Goal: Obtain resource: Download file/media

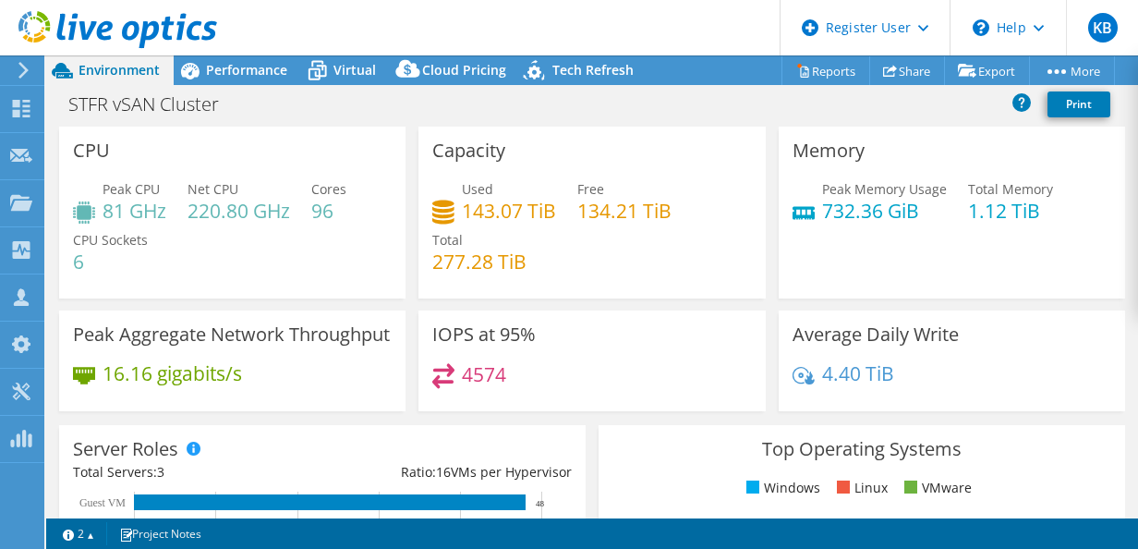
select select "USD"
click at [356, 72] on span "Virtual" at bounding box center [354, 70] width 42 height 18
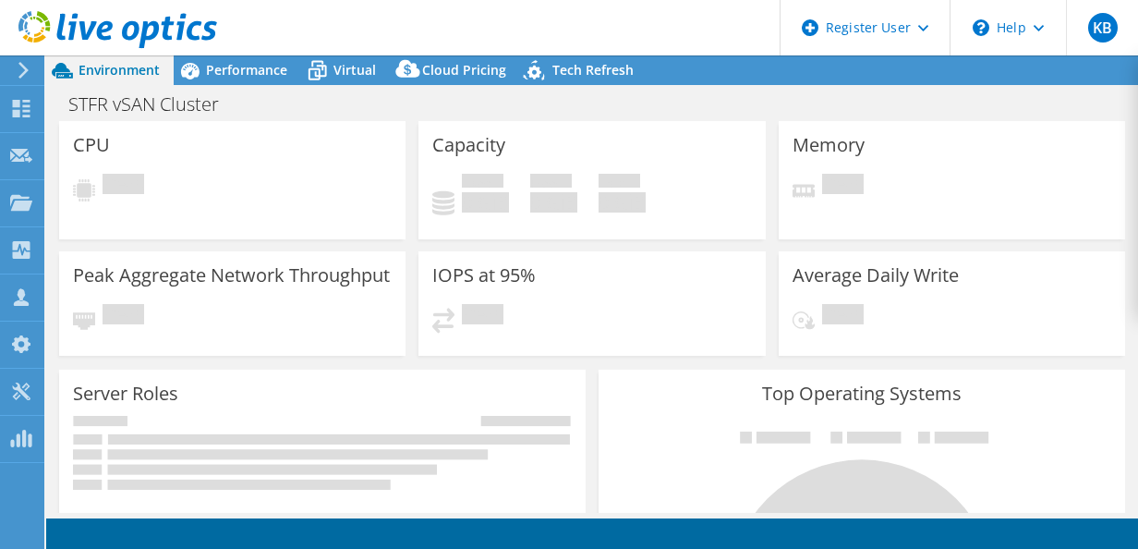
select select "USD"
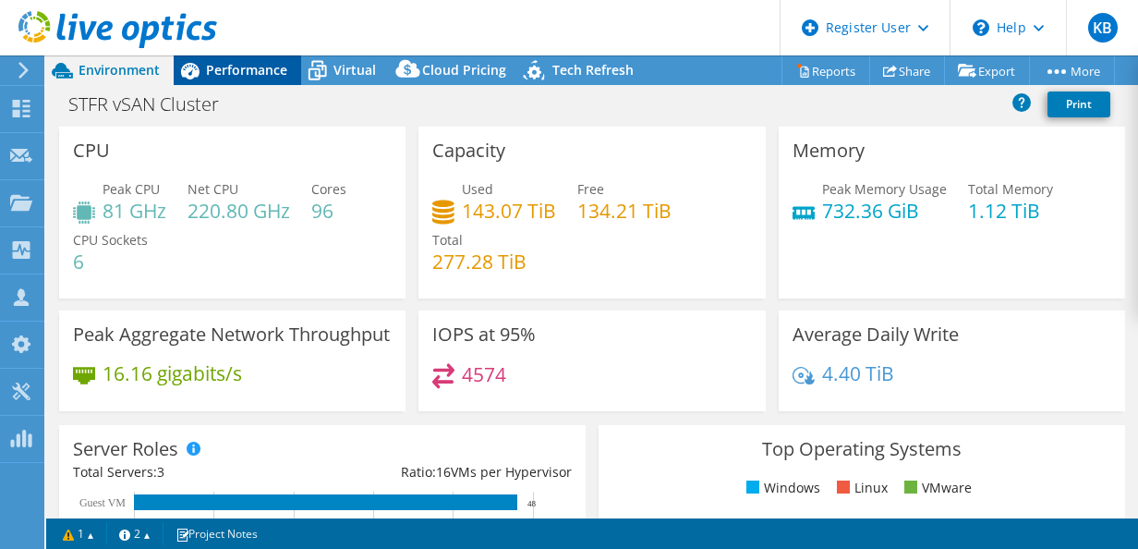
click at [245, 62] on span "Performance" at bounding box center [246, 70] width 81 height 18
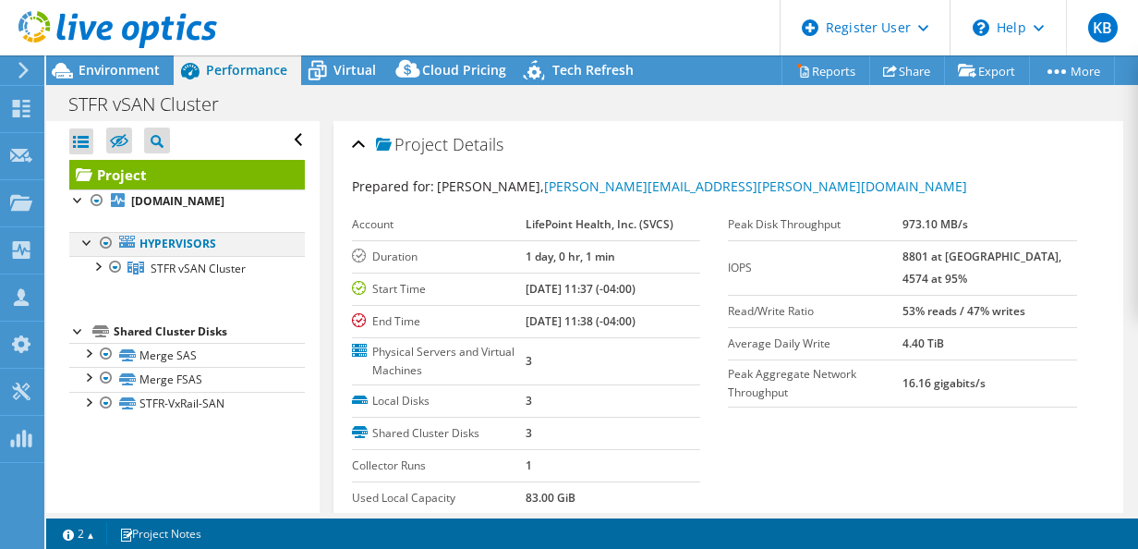
click at [91, 236] on div at bounding box center [88, 241] width 18 height 18
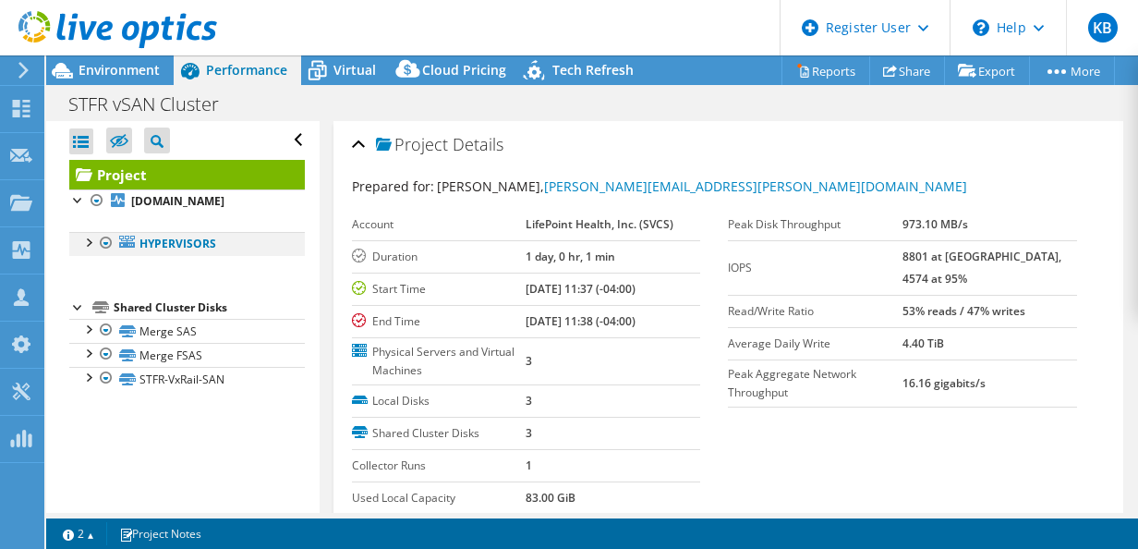
click at [91, 236] on div at bounding box center [88, 241] width 18 height 18
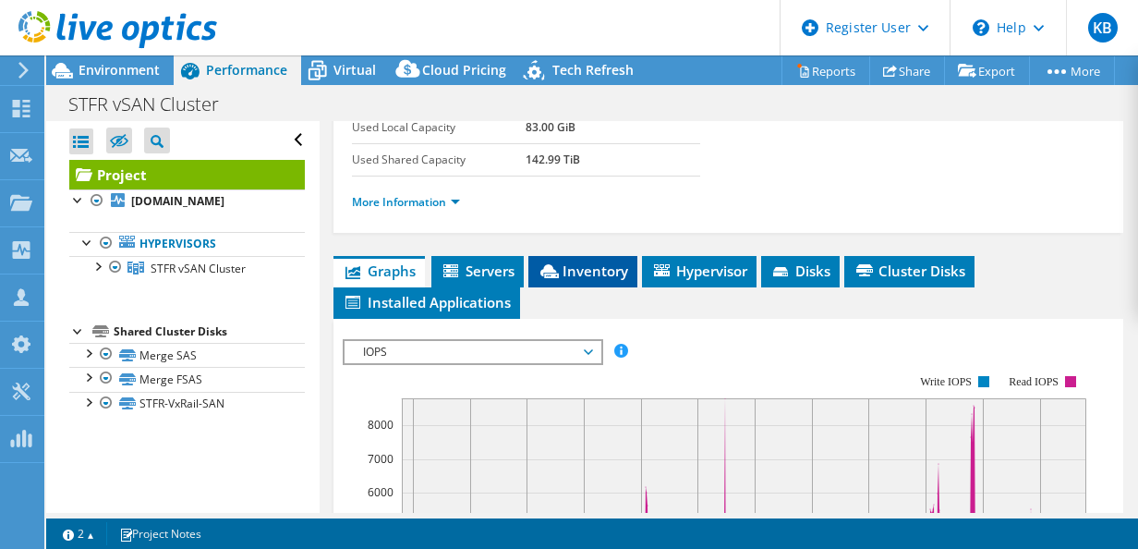
scroll to position [370, 0]
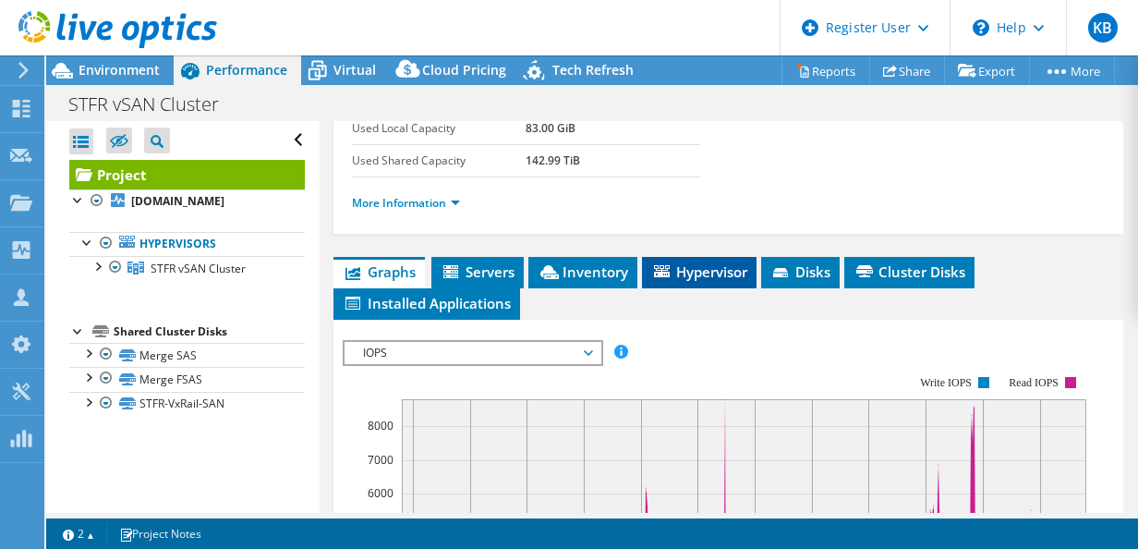
click at [734, 268] on span "Hypervisor" at bounding box center [699, 271] width 96 height 18
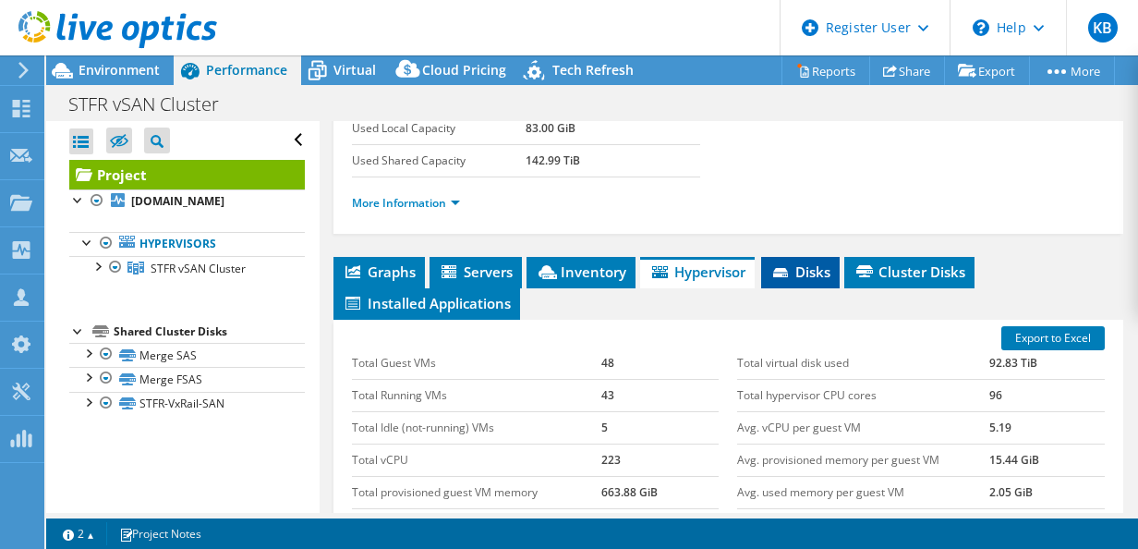
click at [784, 262] on span "Disks" at bounding box center [800, 271] width 60 height 18
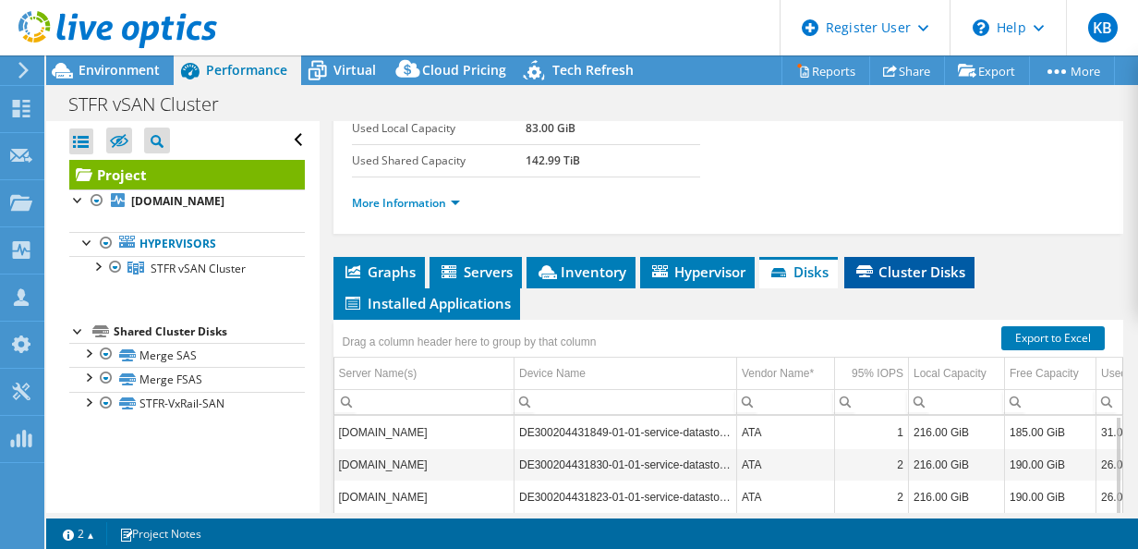
click at [920, 270] on span "Cluster Disks" at bounding box center [910, 271] width 112 height 18
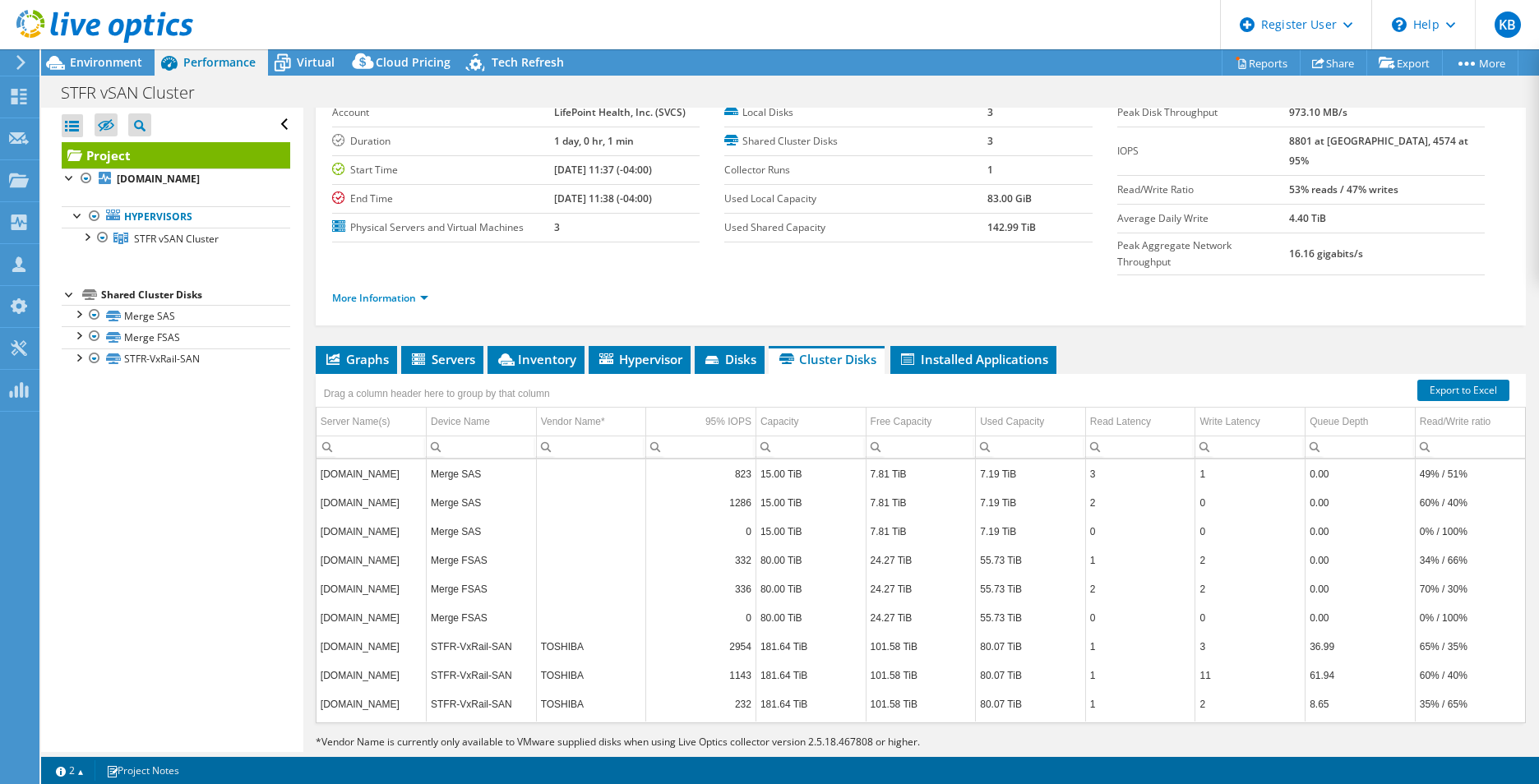
scroll to position [88, 0]
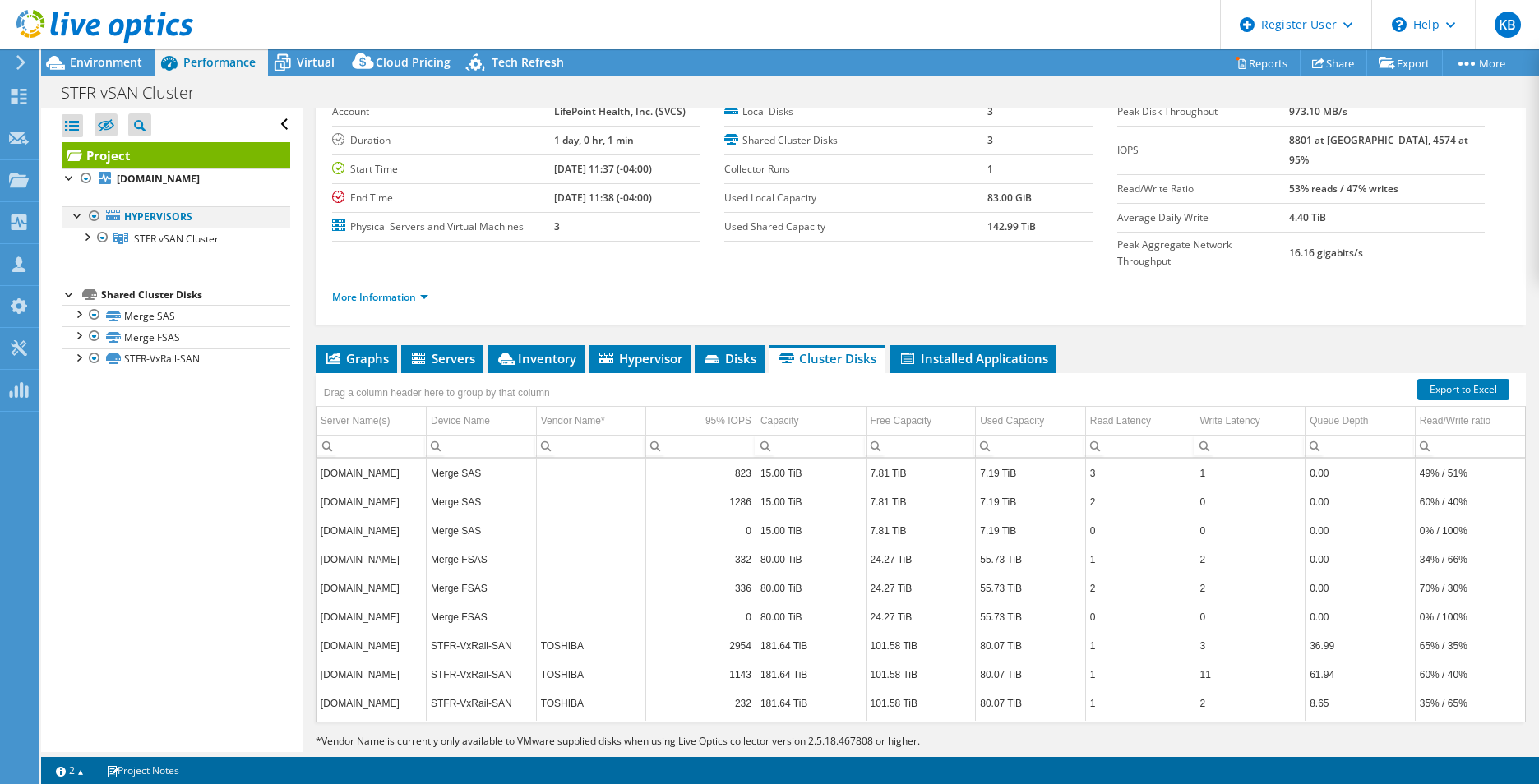
click at [72, 214] on div at bounding box center [78, 214] width 16 height 16
click at [90, 237] on div at bounding box center [86, 236] width 16 height 16
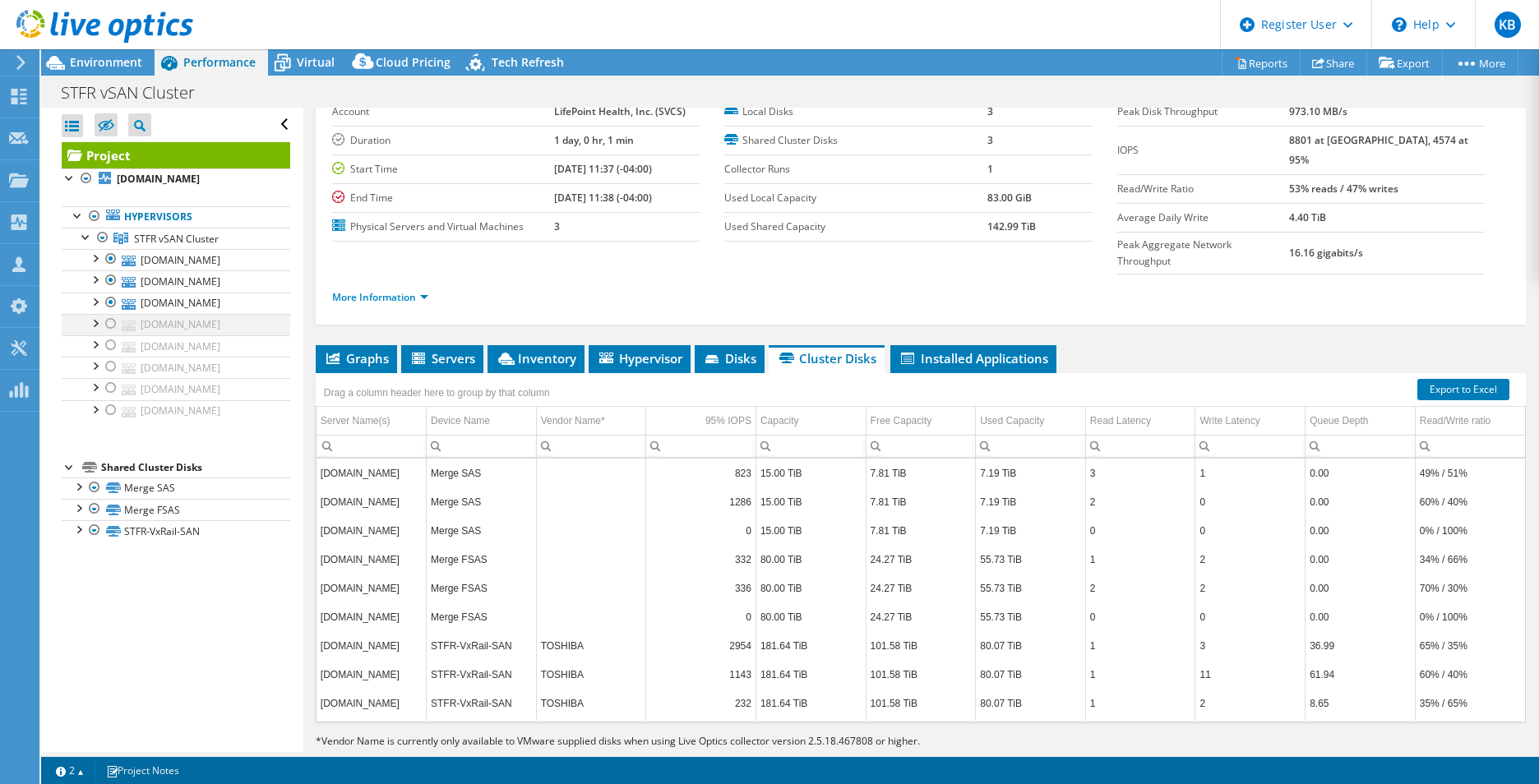
click at [109, 326] on div at bounding box center [110, 324] width 16 height 20
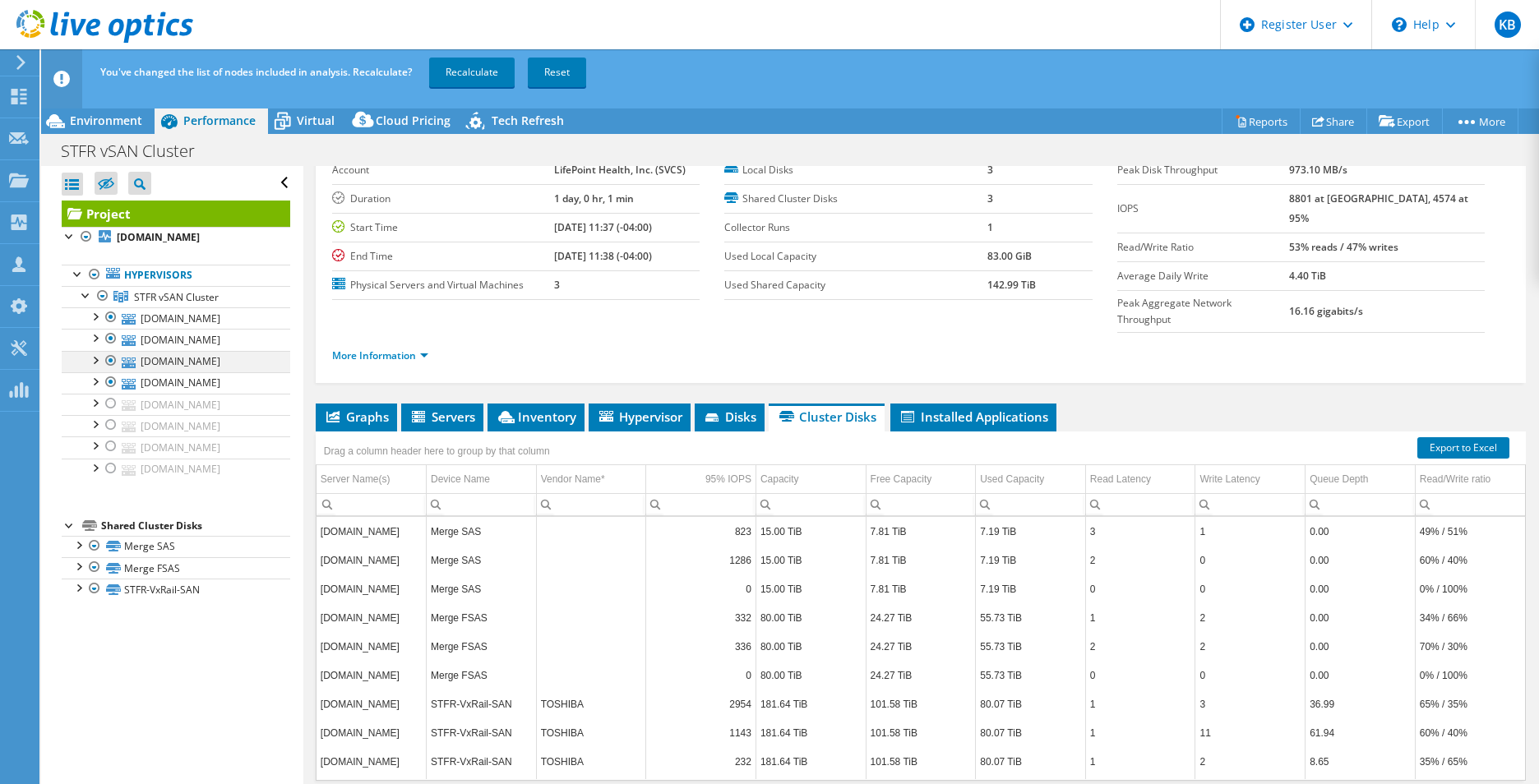
click at [112, 342] on div at bounding box center [110, 339] width 16 height 20
click at [108, 340] on div at bounding box center [110, 339] width 16 height 20
click at [110, 401] on div at bounding box center [110, 403] width 16 height 20
click at [110, 425] on div at bounding box center [110, 425] width 16 height 20
click at [110, 446] on div at bounding box center [110, 447] width 16 height 20
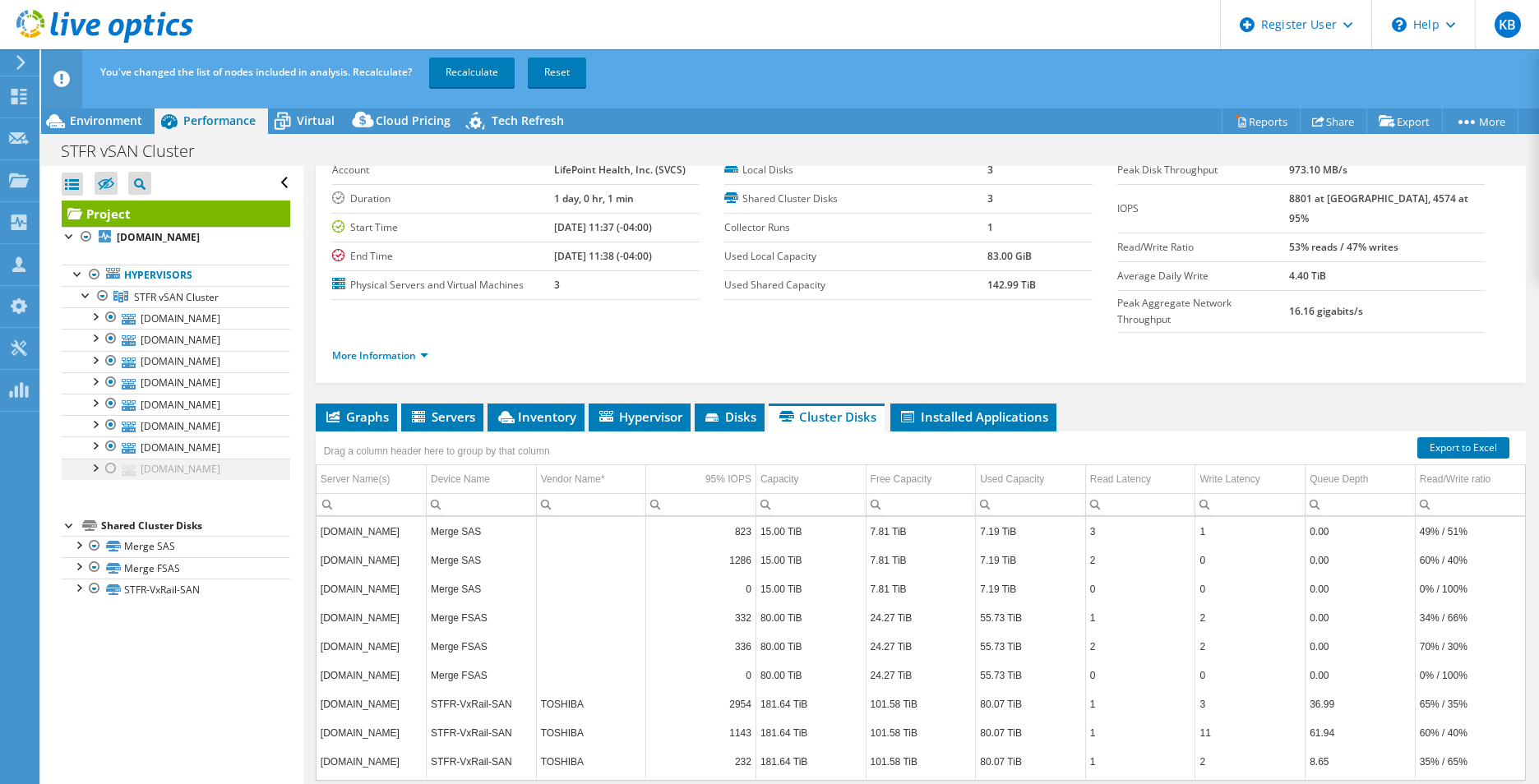
click at [109, 468] on div at bounding box center [110, 468] width 16 height 20
click at [478, 82] on link "Recalculate" at bounding box center [472, 72] width 85 height 29
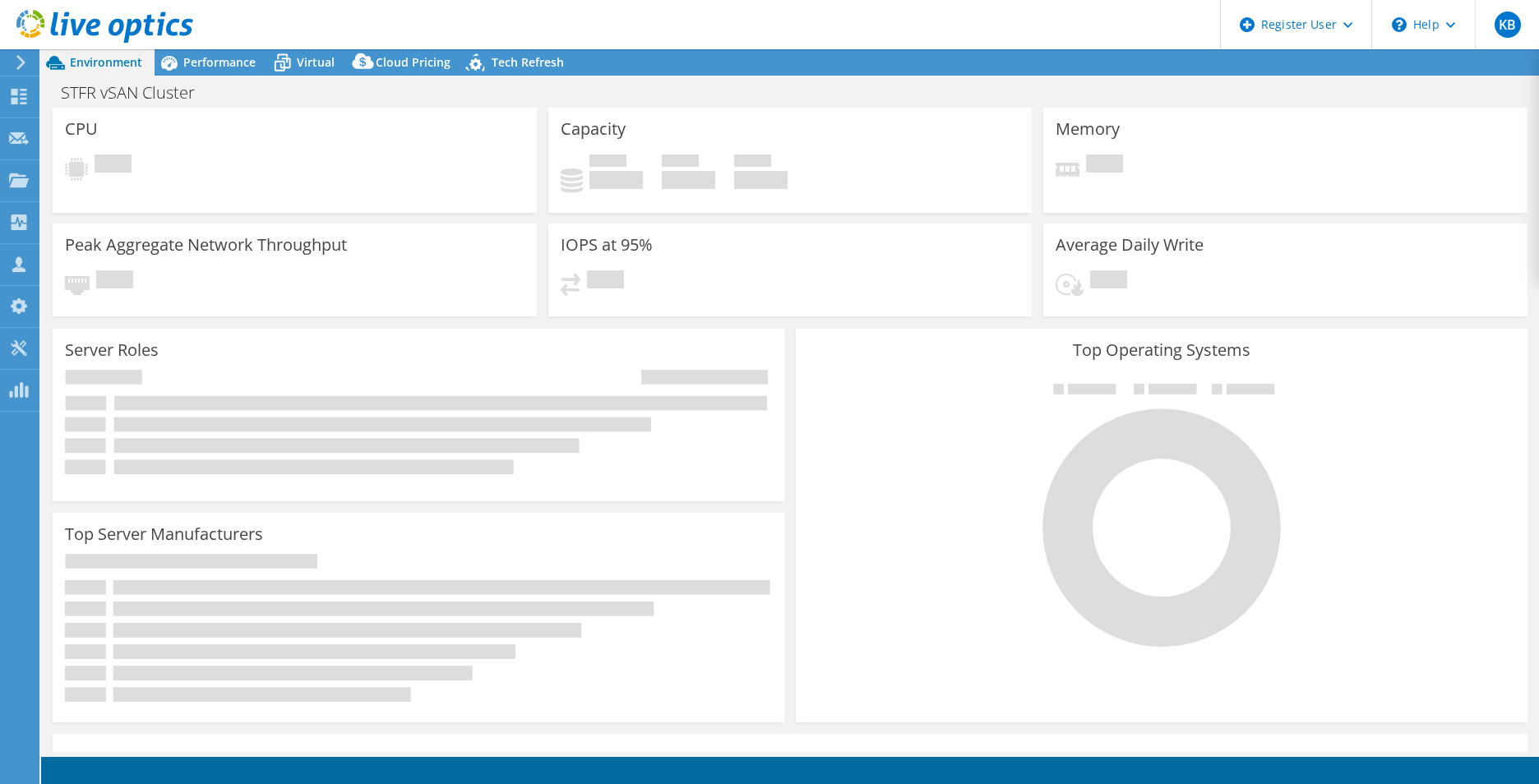
select select "USD"
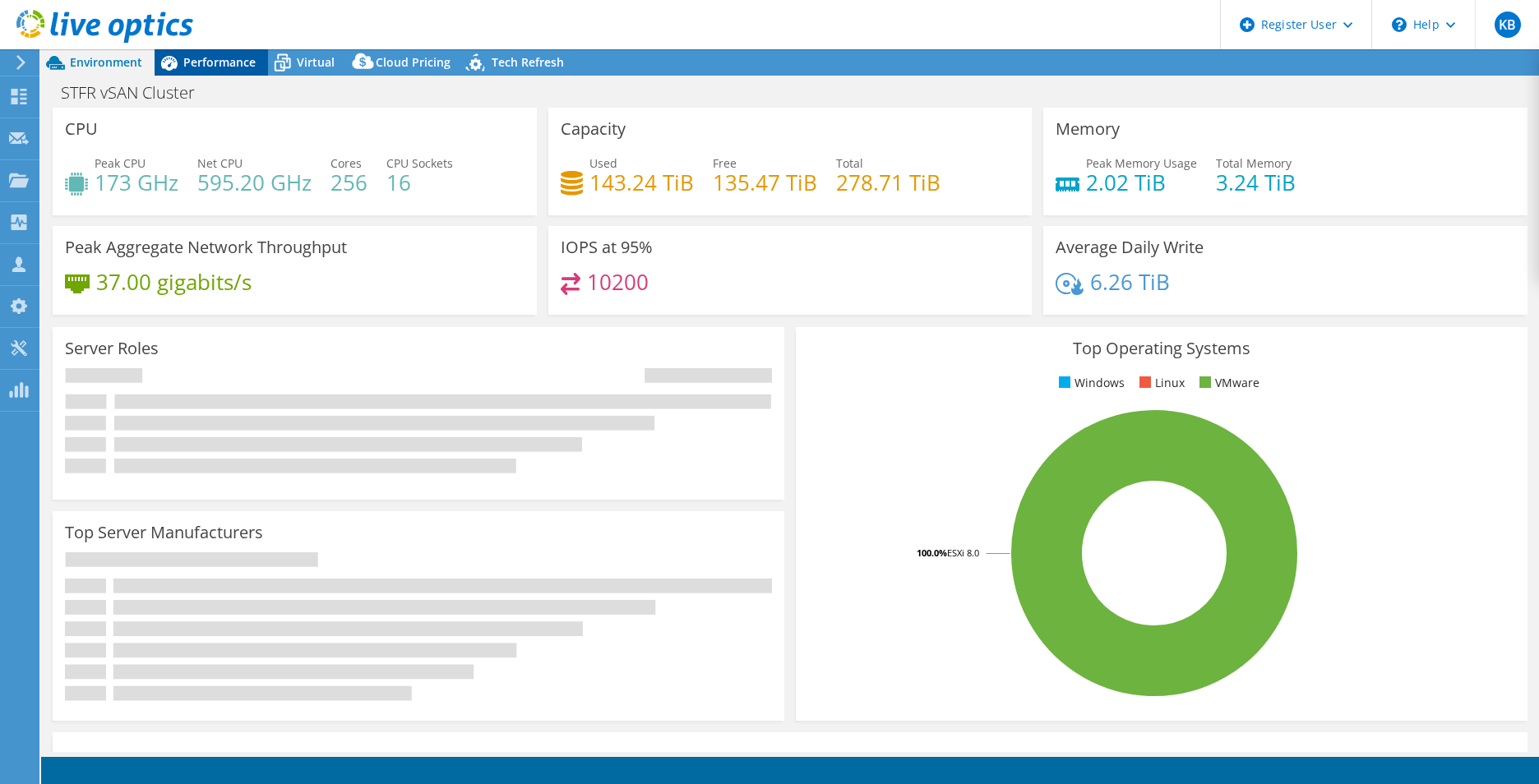
click at [240, 69] on span "Performance" at bounding box center [219, 62] width 72 height 16
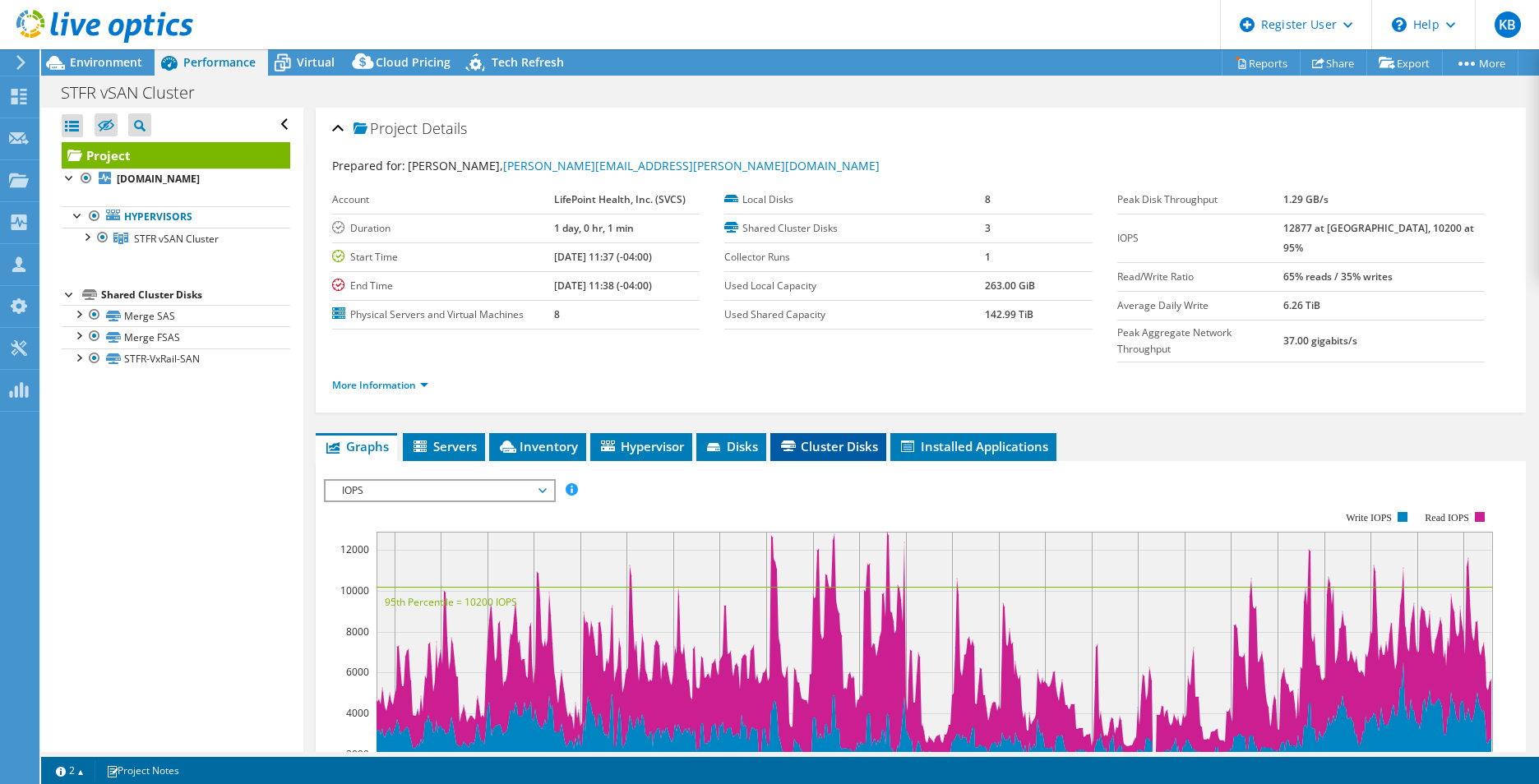
click at [800, 438] on span "Cluster Disks" at bounding box center [829, 446] width 100 height 16
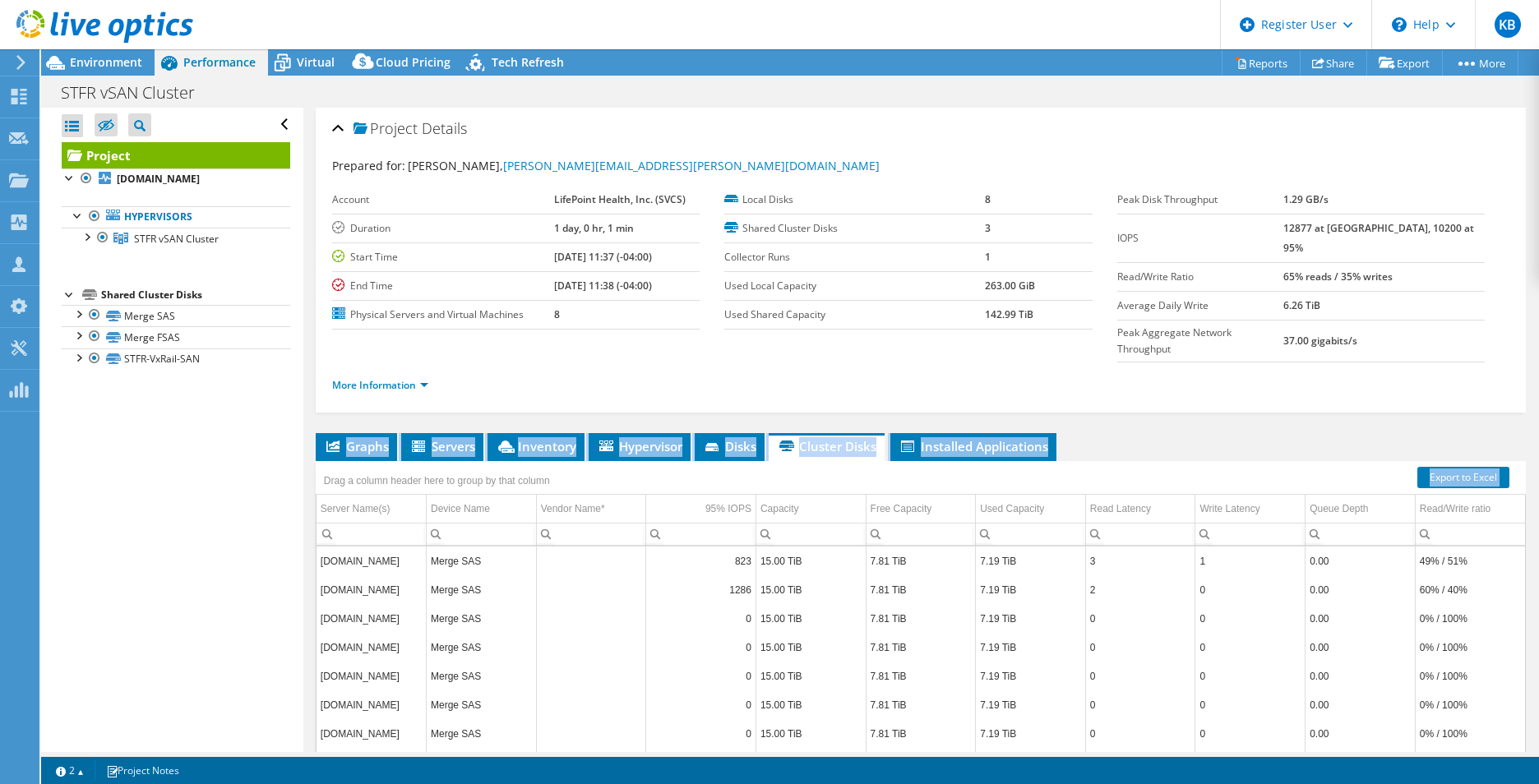
drag, startPoint x: 1161, startPoint y: 434, endPoint x: 1149, endPoint y: 366, distance: 69.1
click at [1149, 366] on div "Project Details Prepared for: [PERSON_NAME], [PERSON_NAME][EMAIL_ADDRESS][PERSO…" at bounding box center [921, 490] width 1235 height 765
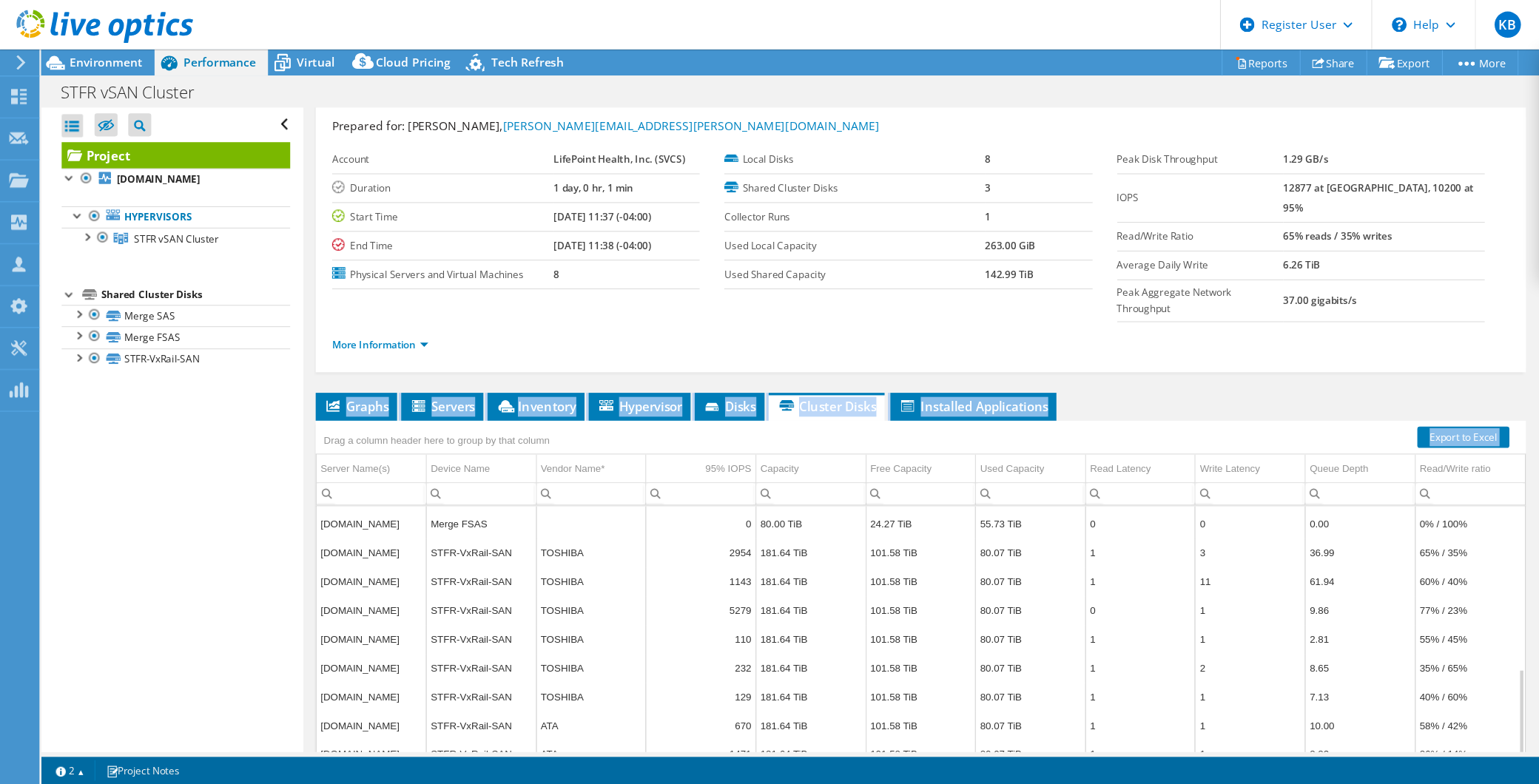
scroll to position [79, 0]
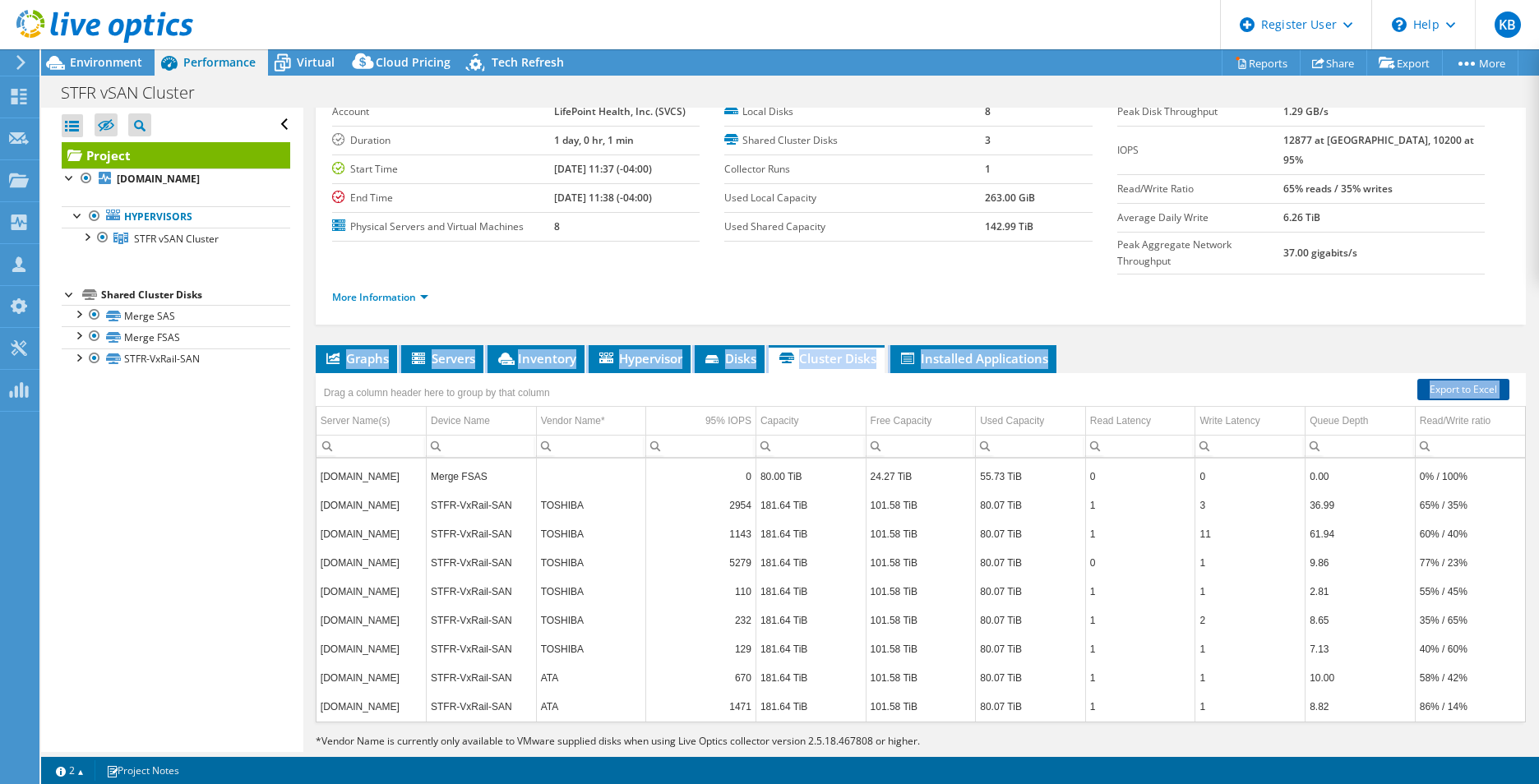
click at [1448, 379] on link "Export to Excel" at bounding box center [1463, 390] width 92 height 21
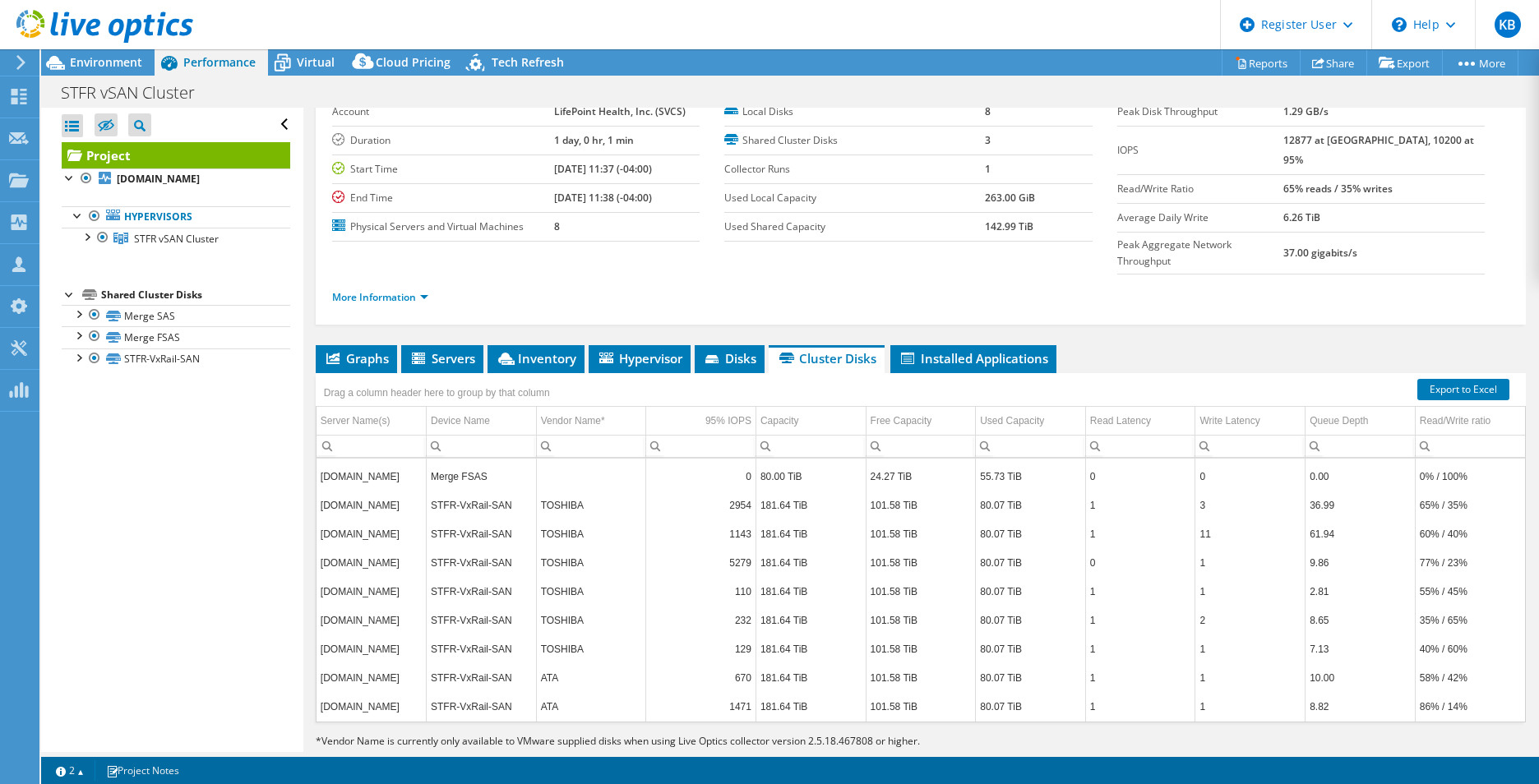
click at [262, 541] on div "Open All Close All Hide Excluded Nodes Project Tree Filter" at bounding box center [172, 430] width 262 height 644
